Goal: Transaction & Acquisition: Purchase product/service

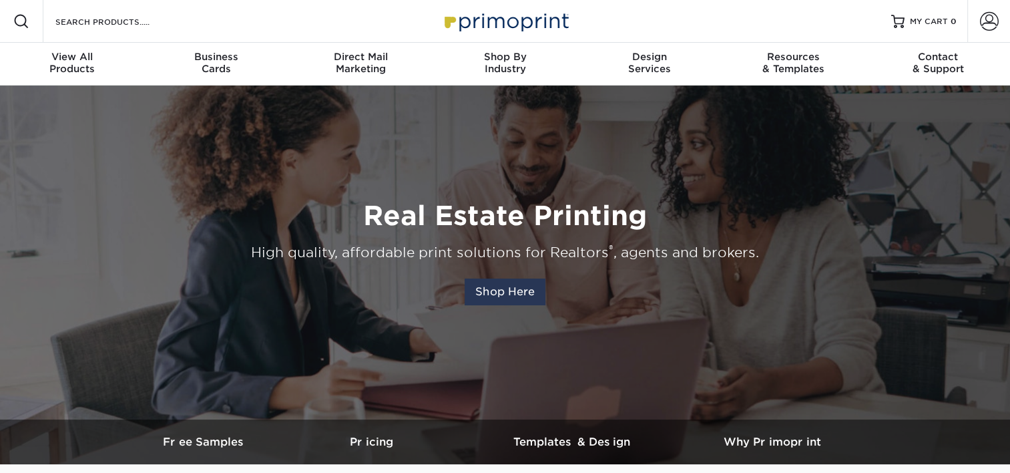
click at [501, 295] on link "Shop Here" at bounding box center [504, 291] width 81 height 27
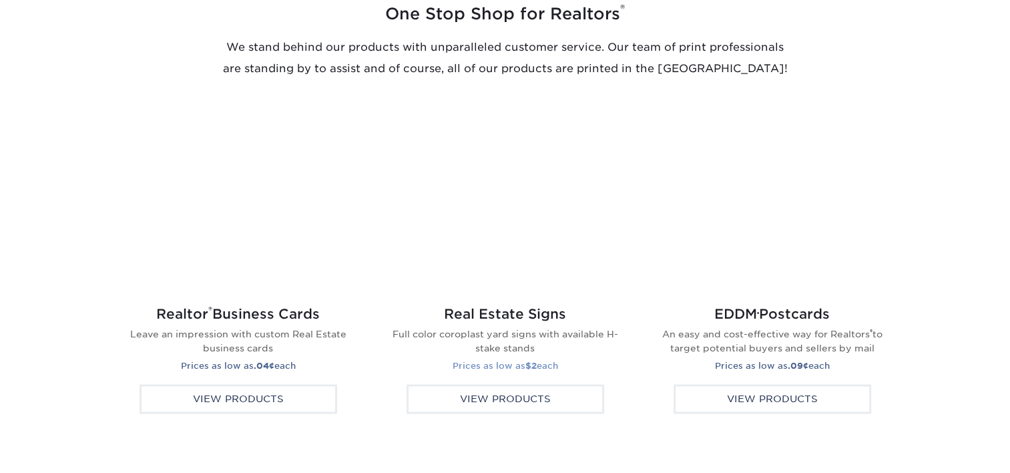
scroll to position [2114, 0]
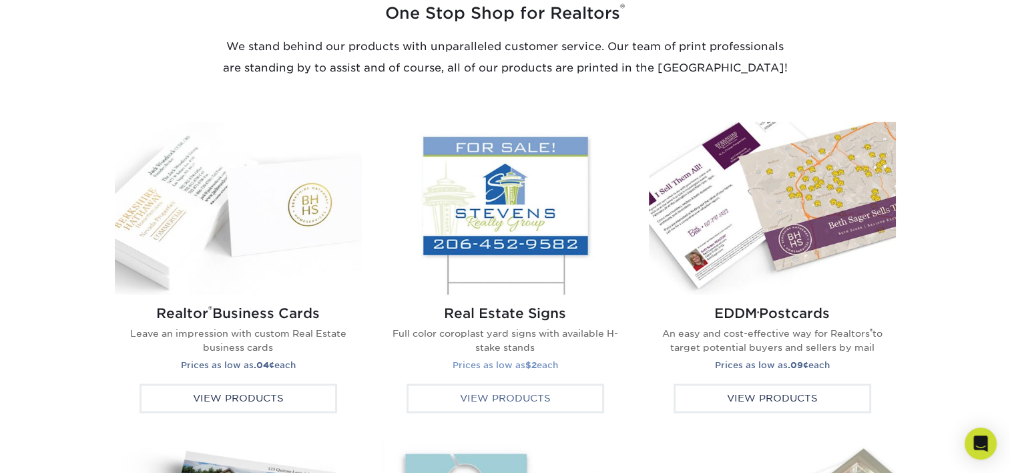
click at [518, 394] on div "View Products" at bounding box center [505, 397] width 198 height 29
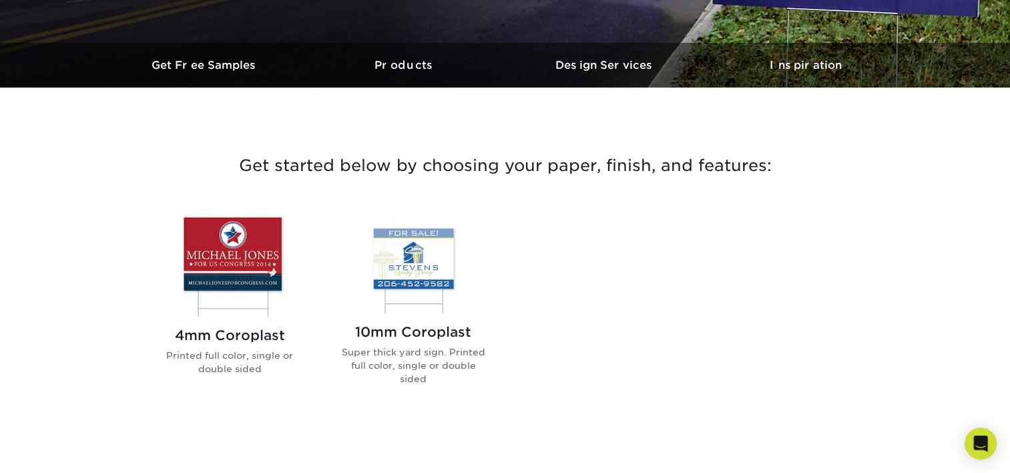
scroll to position [392, 0]
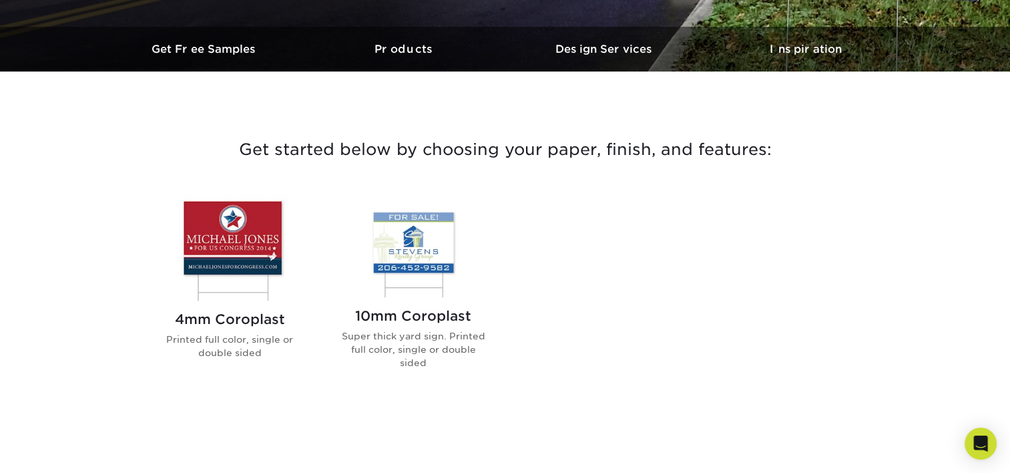
click at [213, 254] on img at bounding box center [229, 248] width 151 height 105
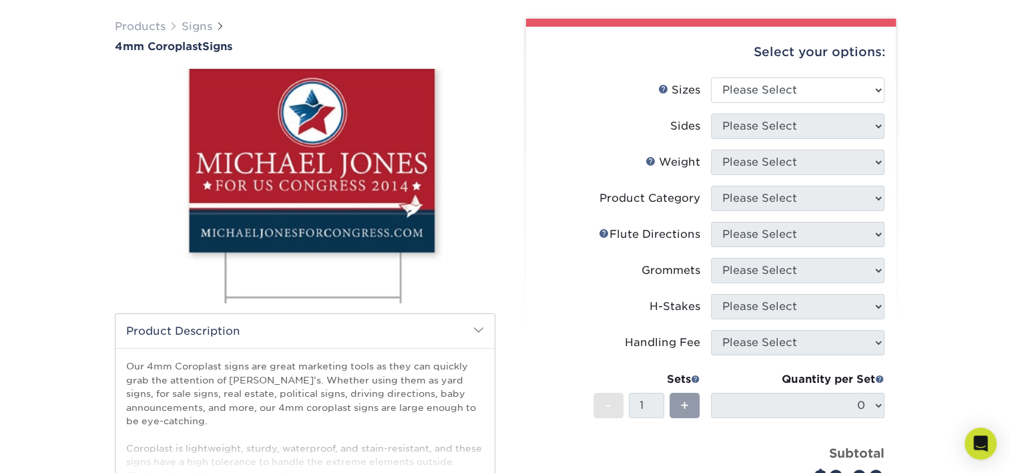
scroll to position [93, 0]
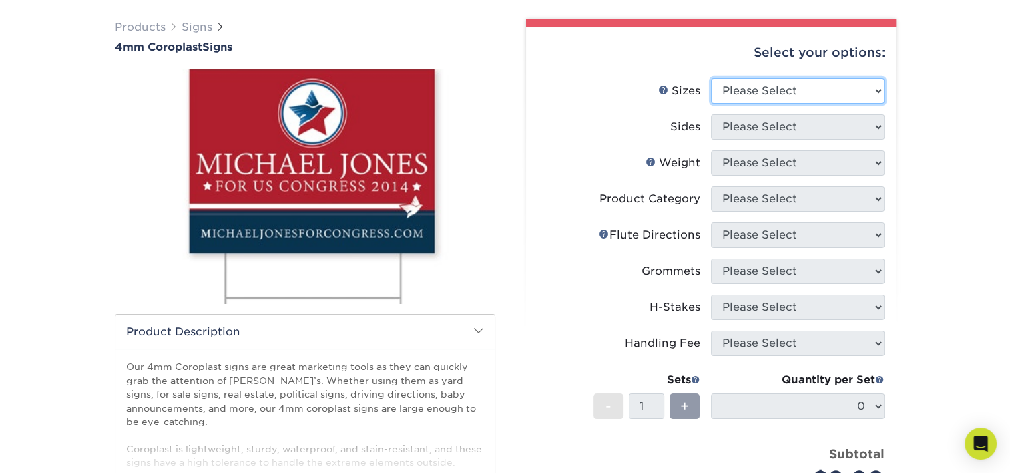
click at [757, 89] on select "Please Select 12" x 18" 18" x 24" 24" x 24" 24" x 36"" at bounding box center [798, 90] width 174 height 25
select select "18.00x24.00"
click at [711, 78] on select "Please Select 12" x 18" 18" x 24" 24" x 24" 24" x 36"" at bounding box center [798, 90] width 174 height 25
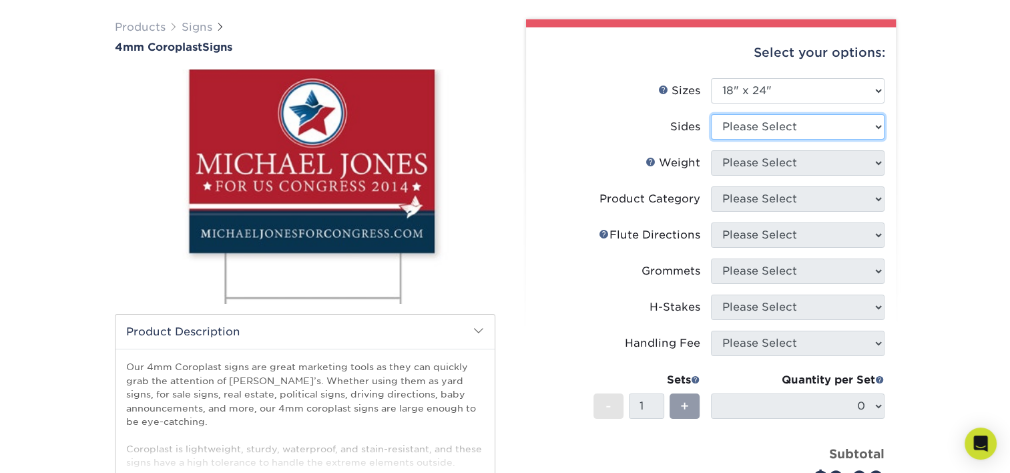
click at [761, 128] on select "Please Select Print Both Sides Print Front Only" at bounding box center [798, 126] width 174 height 25
select select "32d3c223-f82c-492b-b915-ba065a00862f"
click at [711, 114] on select "Please Select Print Both Sides Print Front Only" at bounding box center [798, 126] width 174 height 25
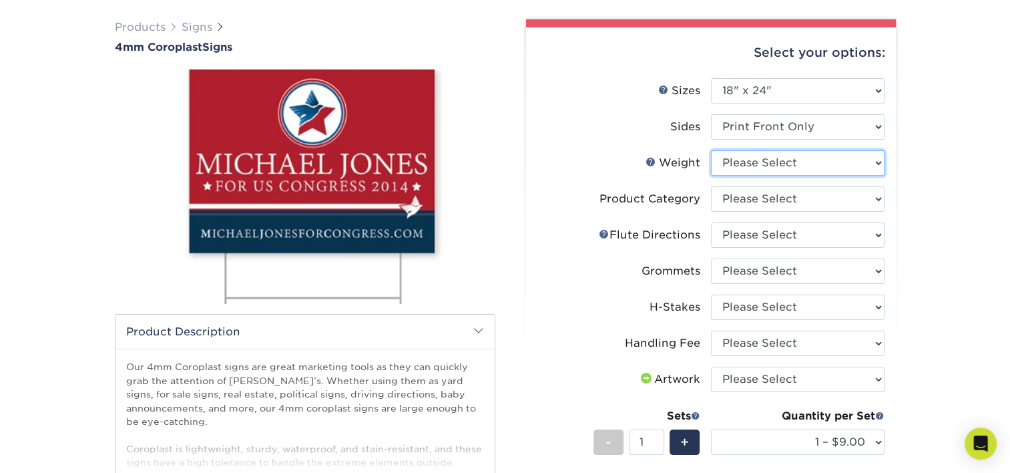
click at [759, 166] on select "Please Select 4CORO" at bounding box center [798, 162] width 174 height 25
select select "4CORO"
click at [711, 150] on select "Please Select 4CORO" at bounding box center [798, 162] width 174 height 25
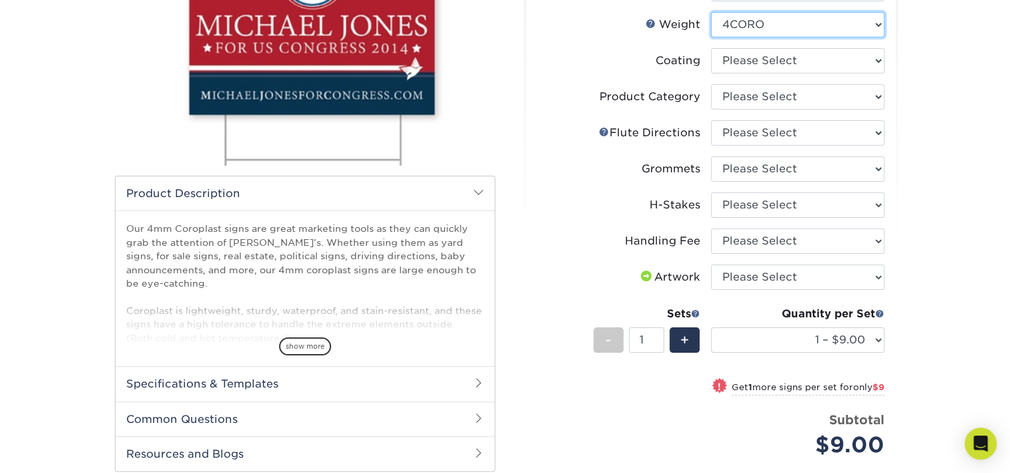
scroll to position [159, 0]
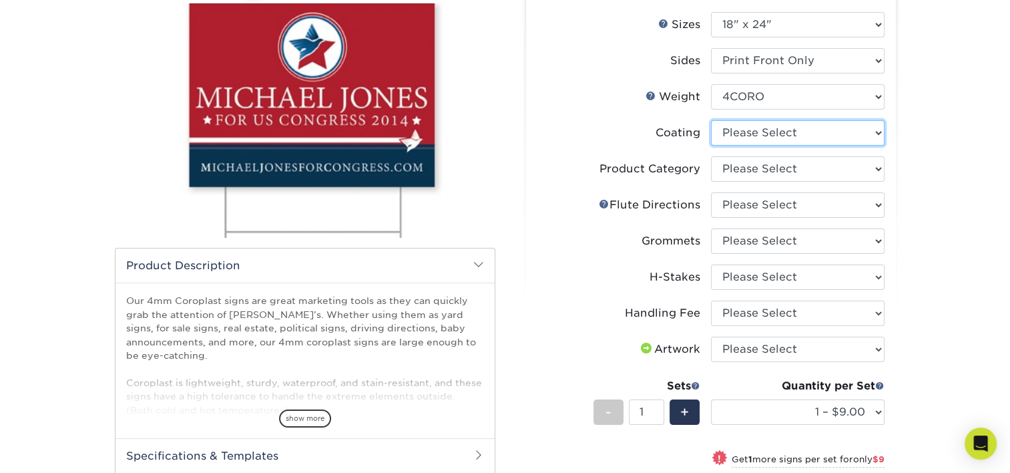
click at [745, 132] on select at bounding box center [798, 132] width 174 height 25
select select "3e7618de-abca-4bda-9f97-8b9129e913d8"
click at [711, 120] on select at bounding box center [798, 132] width 174 height 25
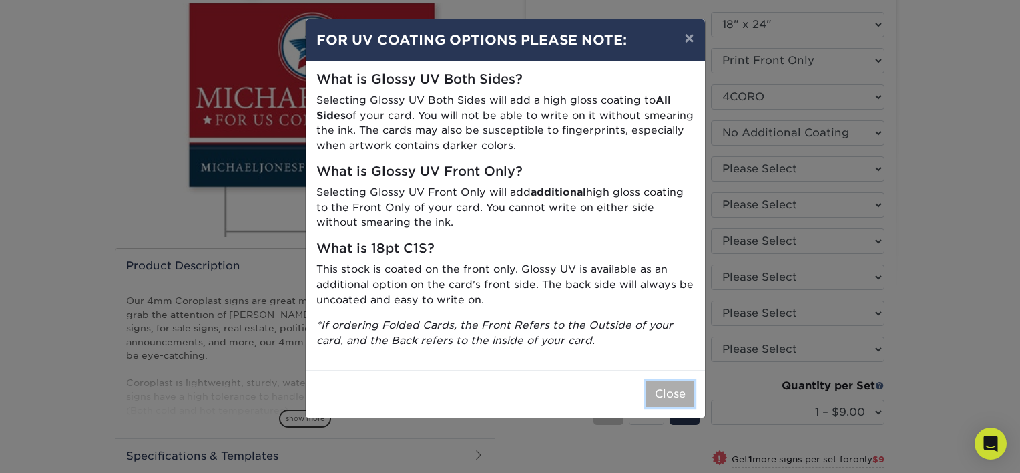
click at [675, 392] on button "Close" at bounding box center [670, 393] width 48 height 25
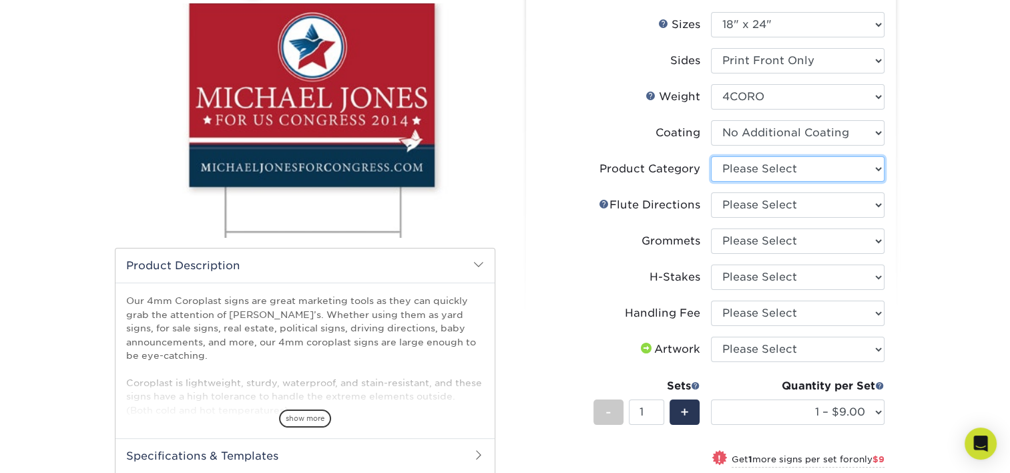
click at [751, 168] on select "Please Select Coroplast Signs" at bounding box center [798, 168] width 174 height 25
select select "b3582ed5-6912-492c-8440-2cc51afdb8e1"
click at [711, 156] on select "Please Select Coroplast Signs" at bounding box center [798, 168] width 174 height 25
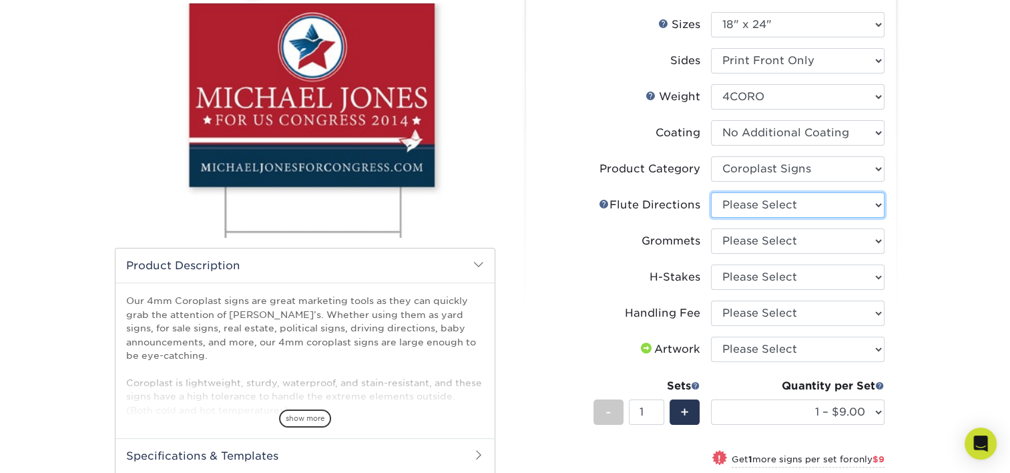
click at [786, 208] on select "Please Select Flute Direction (Horizontal) Flute Direction (Vertical)" at bounding box center [798, 204] width 174 height 25
select select "64642d5c-3ca5-48ab-b753-ddfa02991dab"
click at [711, 192] on select "Please Select Flute Direction (Horizontal) Flute Direction (Vertical)" at bounding box center [798, 204] width 174 height 25
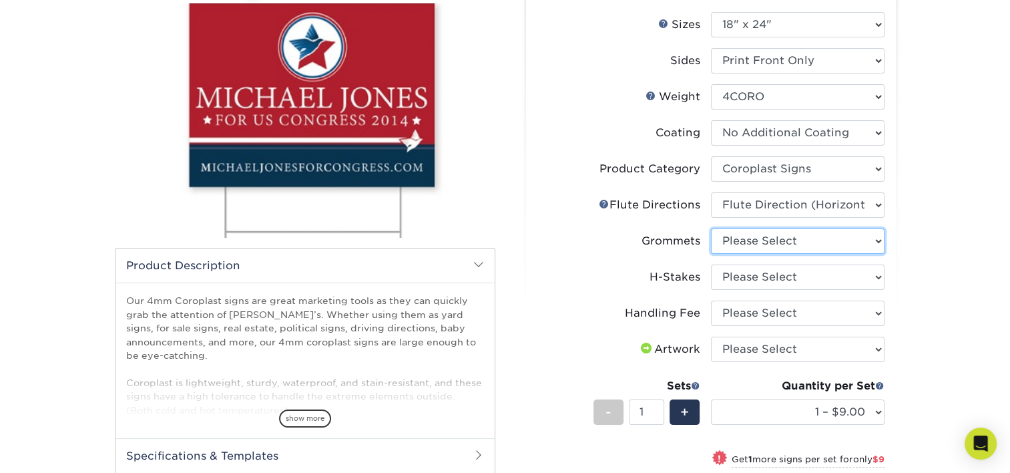
click at [749, 237] on select "Please Select No Grommets Yes, Grommet All 4 Corners Yes, Grommets Top Corners …" at bounding box center [798, 240] width 174 height 25
select select "90d329df-db80-4206-b821-ff9d3f363977"
click at [711, 228] on select "Please Select No Grommets Yes, Grommet All 4 Corners Yes, Grommets Top Corners …" at bounding box center [798, 240] width 174 height 25
click at [745, 274] on select "Please Select No H-Stakes Yes" at bounding box center [798, 276] width 174 height 25
select select "aec992a9-897e-40ed-b45c-8ce74849ba63"
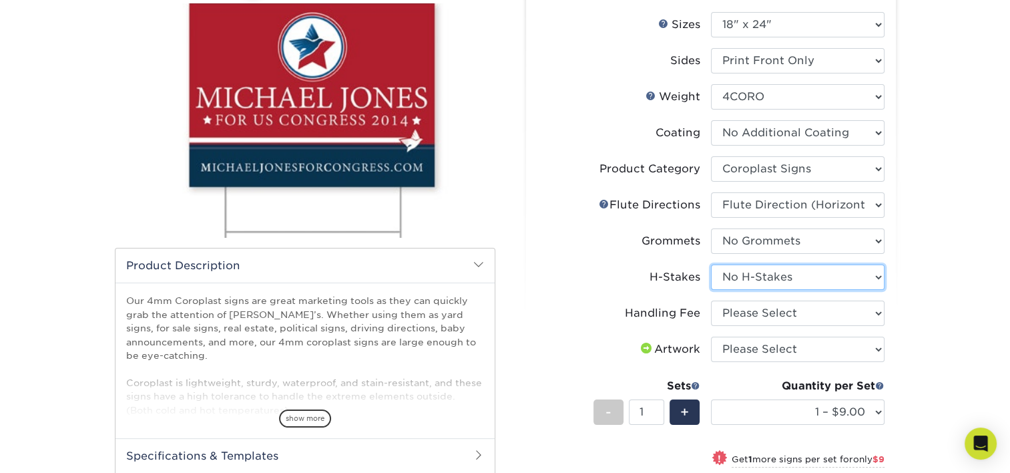
click at [711, 264] on select "Please Select No H-Stakes Yes" at bounding box center [798, 276] width 174 height 25
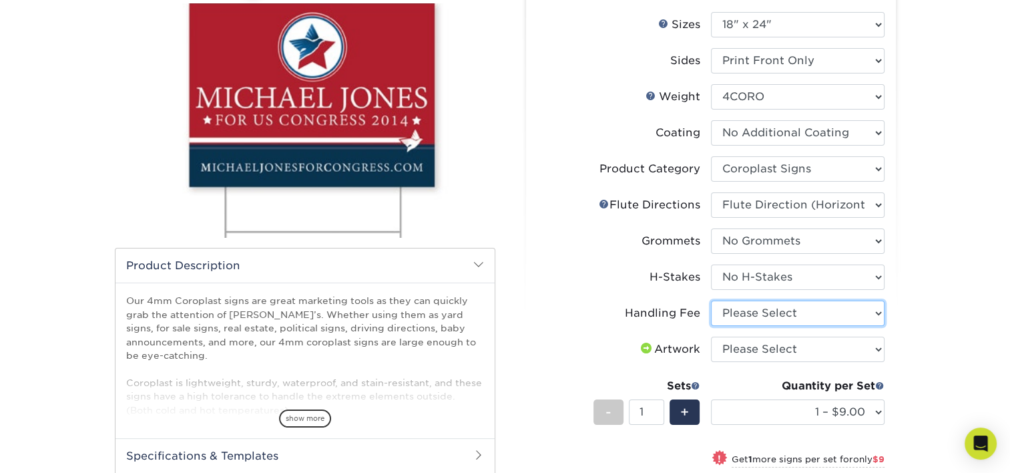
click at [739, 311] on select "Please Select Handling Fee" at bounding box center [798, 312] width 174 height 25
select select "ab74c079-444c-4260-ae6a-e09bdee8073c"
click at [711, 300] on select "Please Select Handling Fee" at bounding box center [798, 312] width 174 height 25
click at [780, 341] on select "Please Select I will upload files I need a design - $50" at bounding box center [798, 348] width 174 height 25
select select "upload"
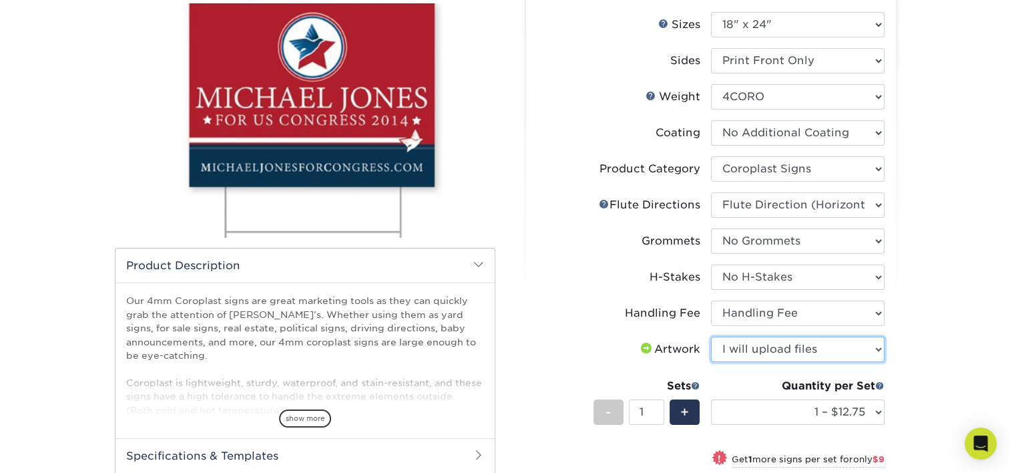
click at [711, 336] on select "Please Select I will upload files I need a design - $50" at bounding box center [798, 348] width 174 height 25
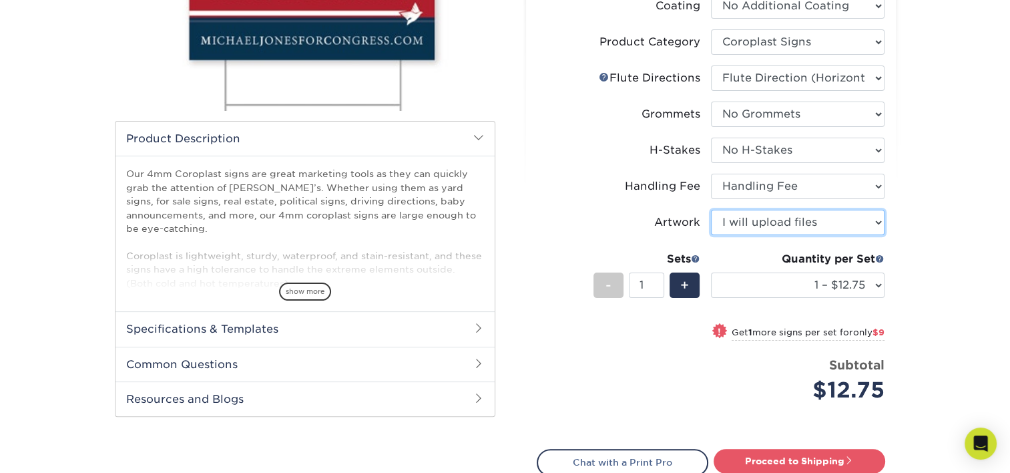
scroll to position [286, 0]
click at [646, 284] on input "1" at bounding box center [646, 284] width 35 height 25
type input "50"
click at [643, 324] on div "! Get 1 more signs per set for only $9" at bounding box center [710, 340] width 347 height 32
select select "2 – $21.75"
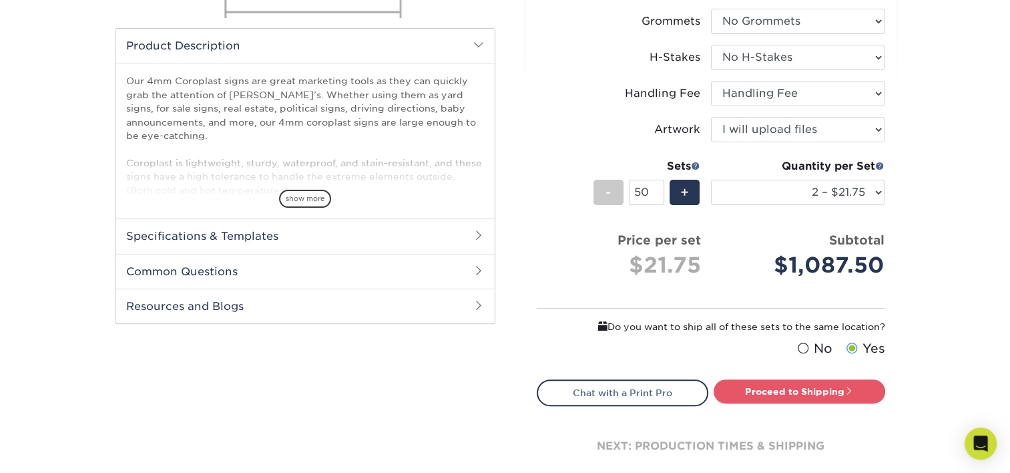
scroll to position [379, 0]
click at [871, 195] on select "1 – $12.75 2 – $21.75 3 – $29.75 4 – $35.00 5 – $43.00 6 – $52.00 7 – $60.00 8 …" at bounding box center [798, 191] width 174 height 25
click at [1006, 261] on div "Products Signs 4mm Coroplast Signs /" at bounding box center [505, 119] width 1010 height 827
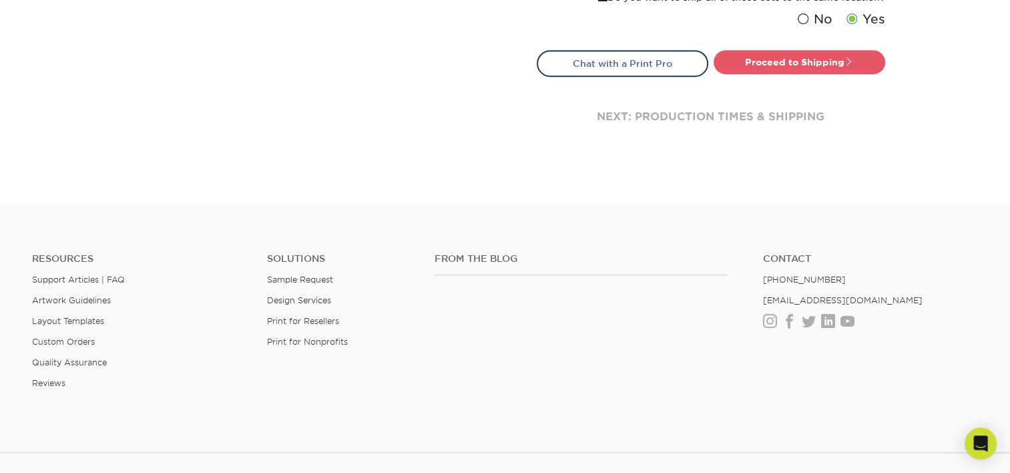
scroll to position [707, 0]
